Goal: Find specific page/section: Find specific page/section

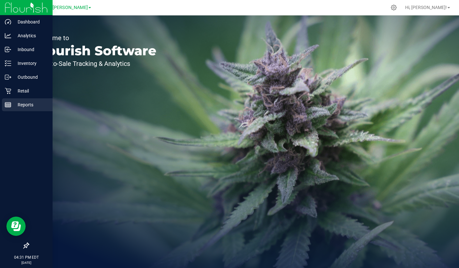
click at [11, 101] on p "Reports" at bounding box center [30, 105] width 39 height 8
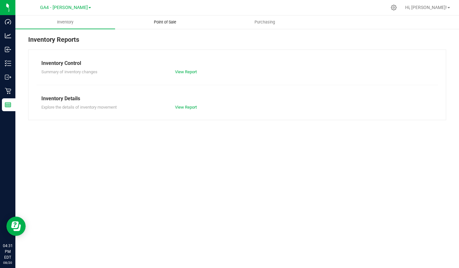
click at [154, 22] on span "Point of Sale" at bounding box center [165, 22] width 40 height 6
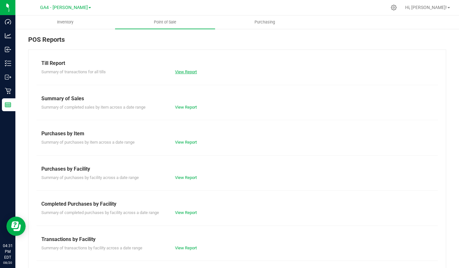
click at [177, 71] on link "View Report" at bounding box center [186, 71] width 22 height 5
